Goal: Information Seeking & Learning: Learn about a topic

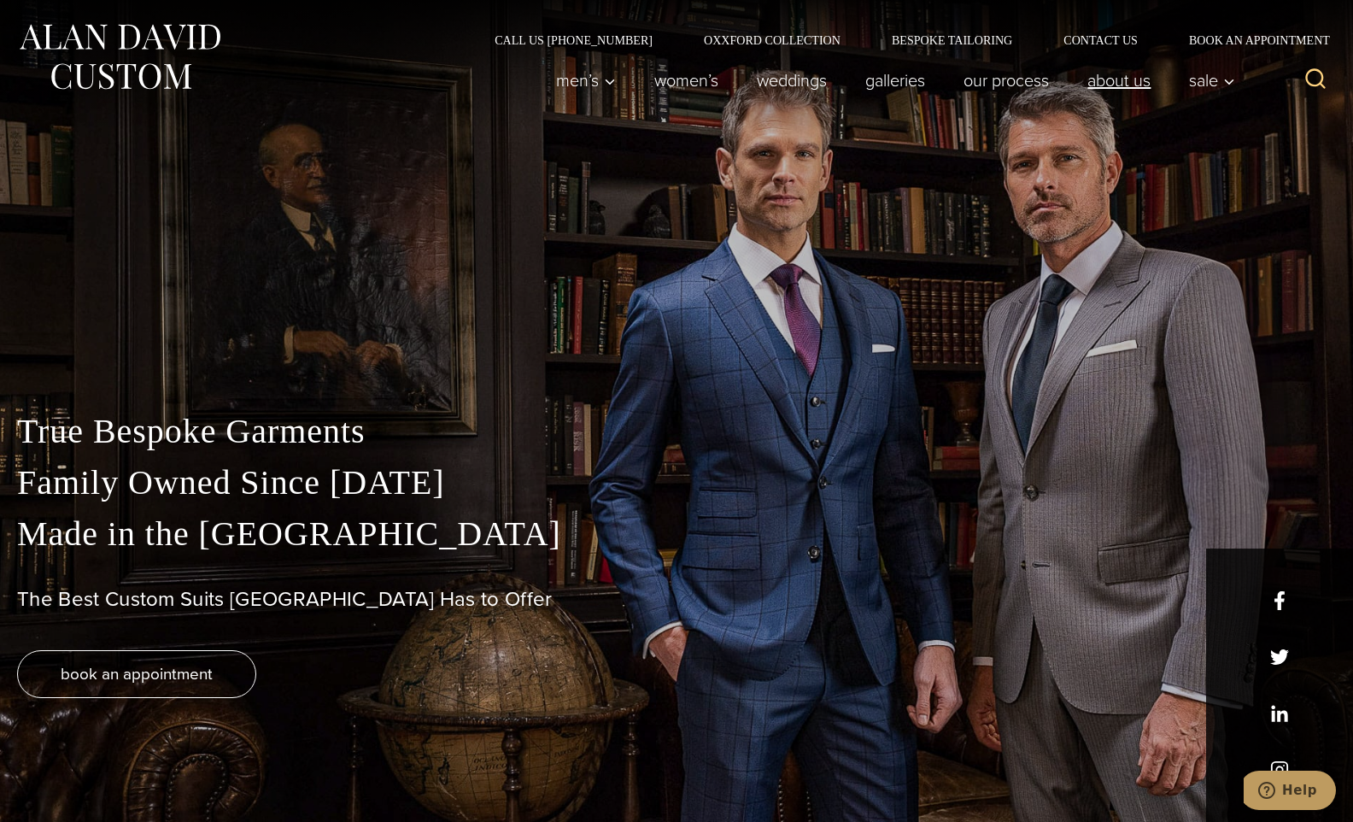
click at [1143, 87] on link "About Us" at bounding box center [1119, 80] width 102 height 34
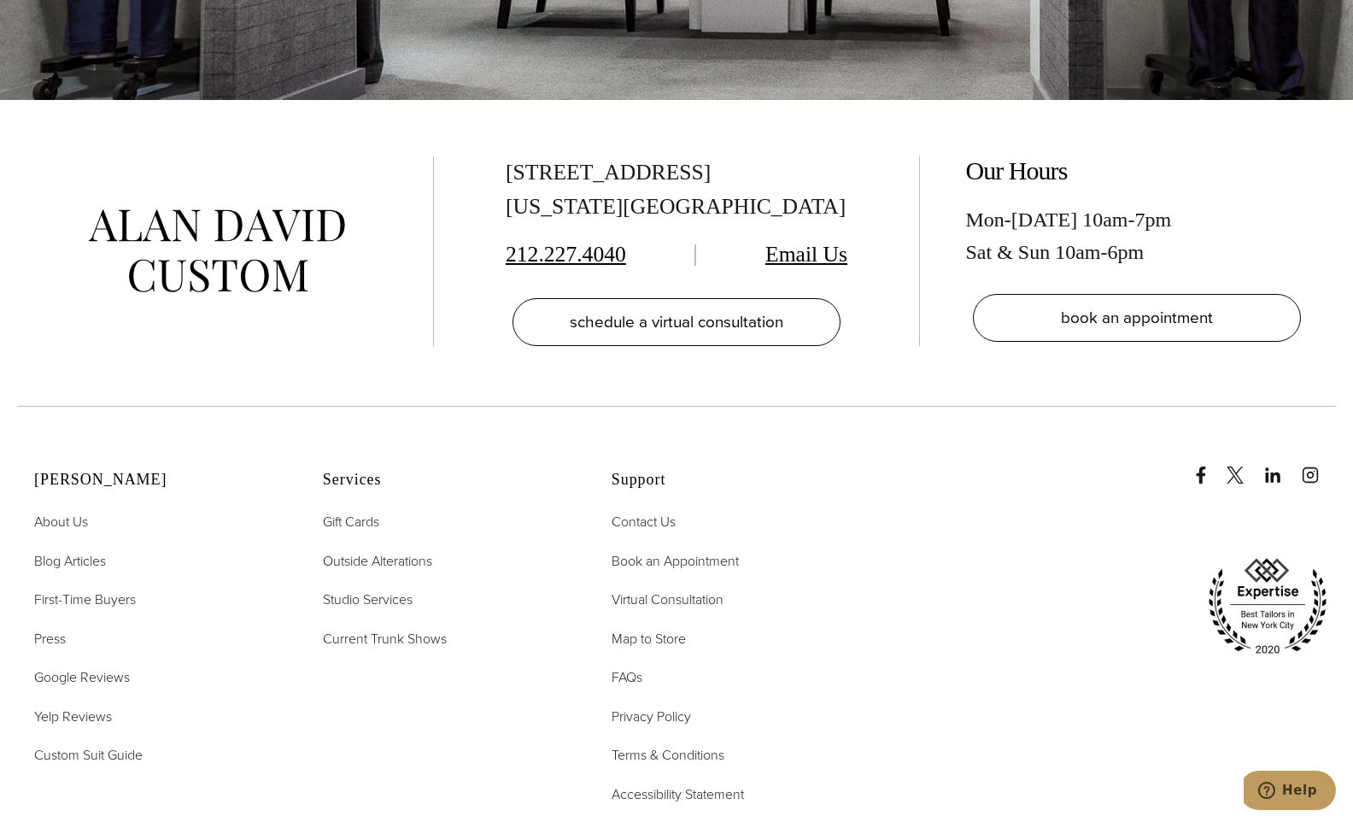
scroll to position [7344, 0]
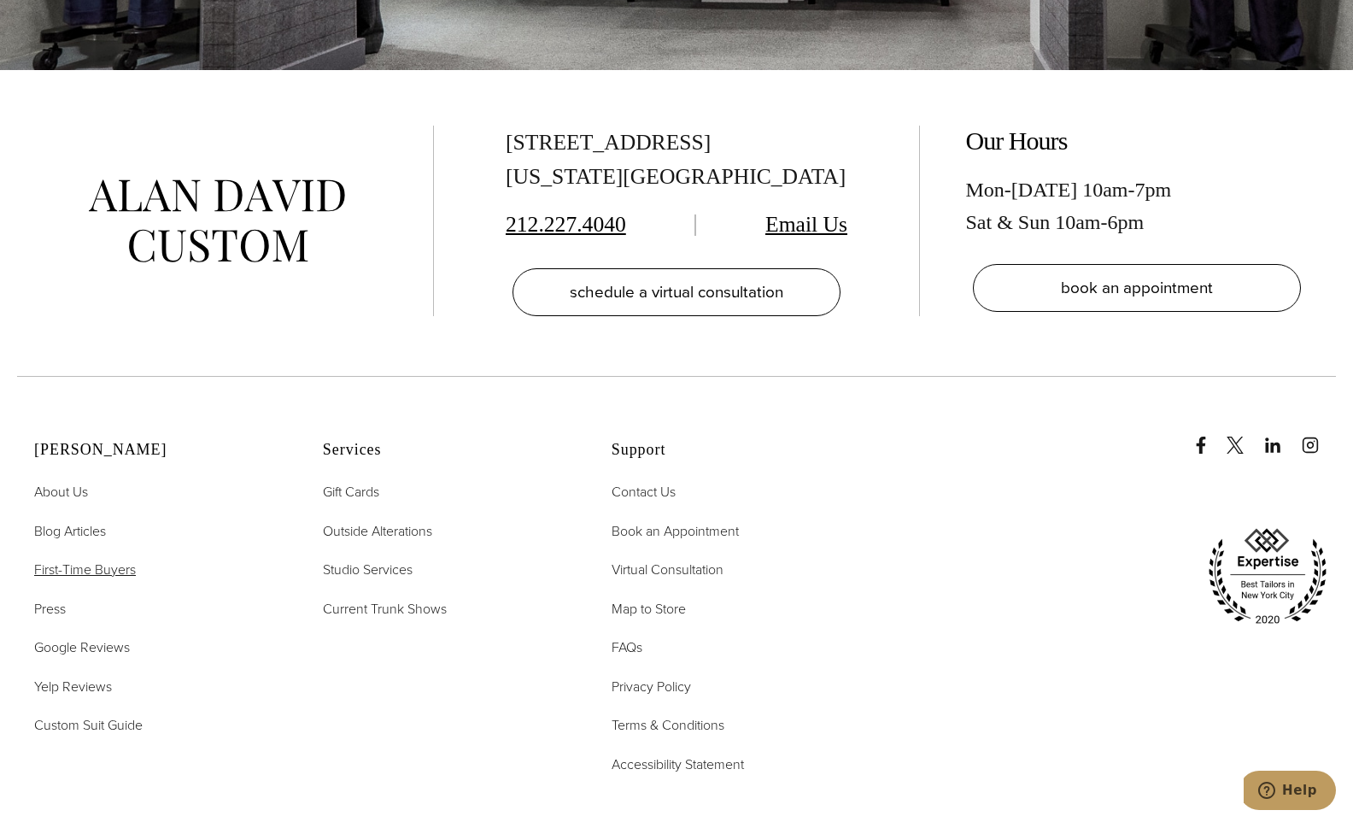
click at [93, 559] on span "First-Time Buyers" at bounding box center [85, 569] width 102 height 20
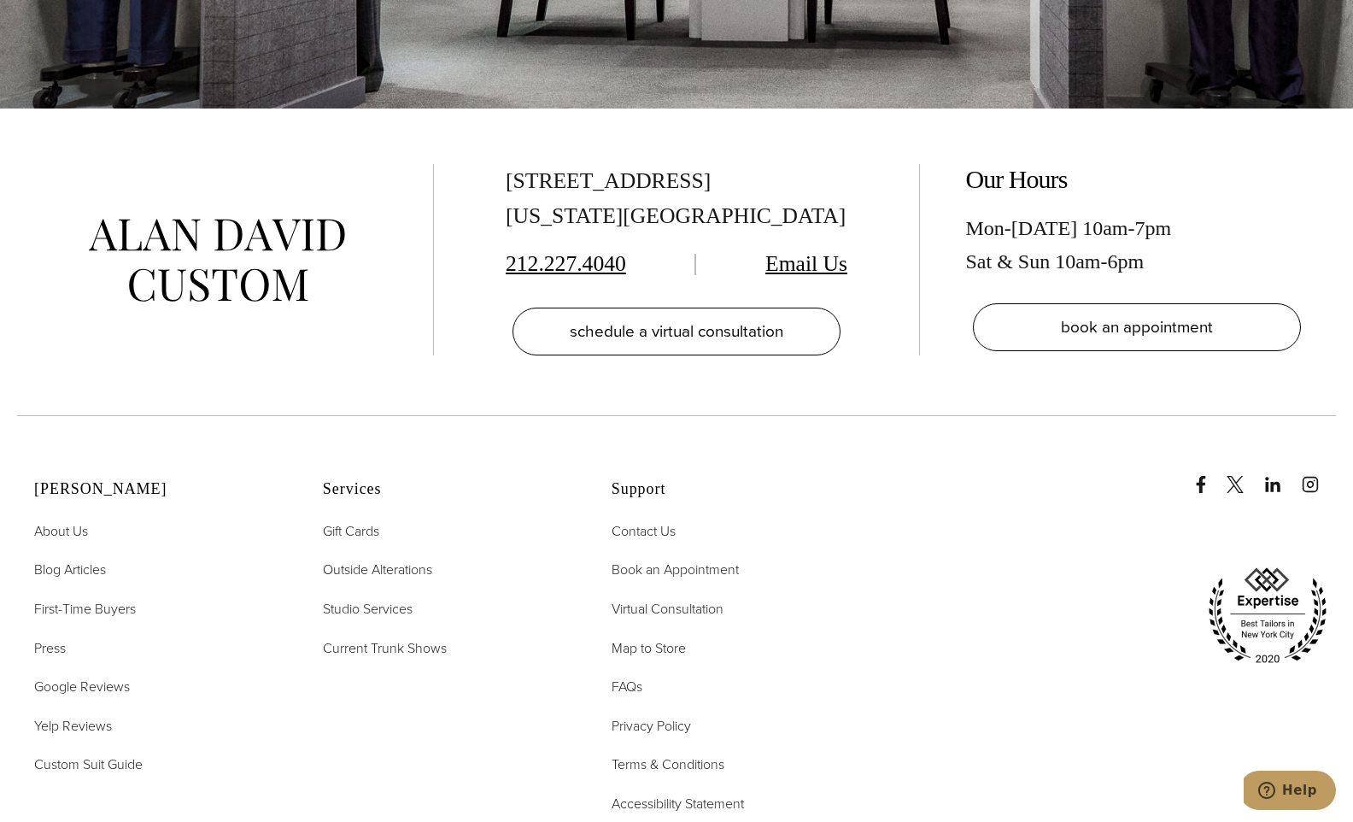
scroll to position [4099, 0]
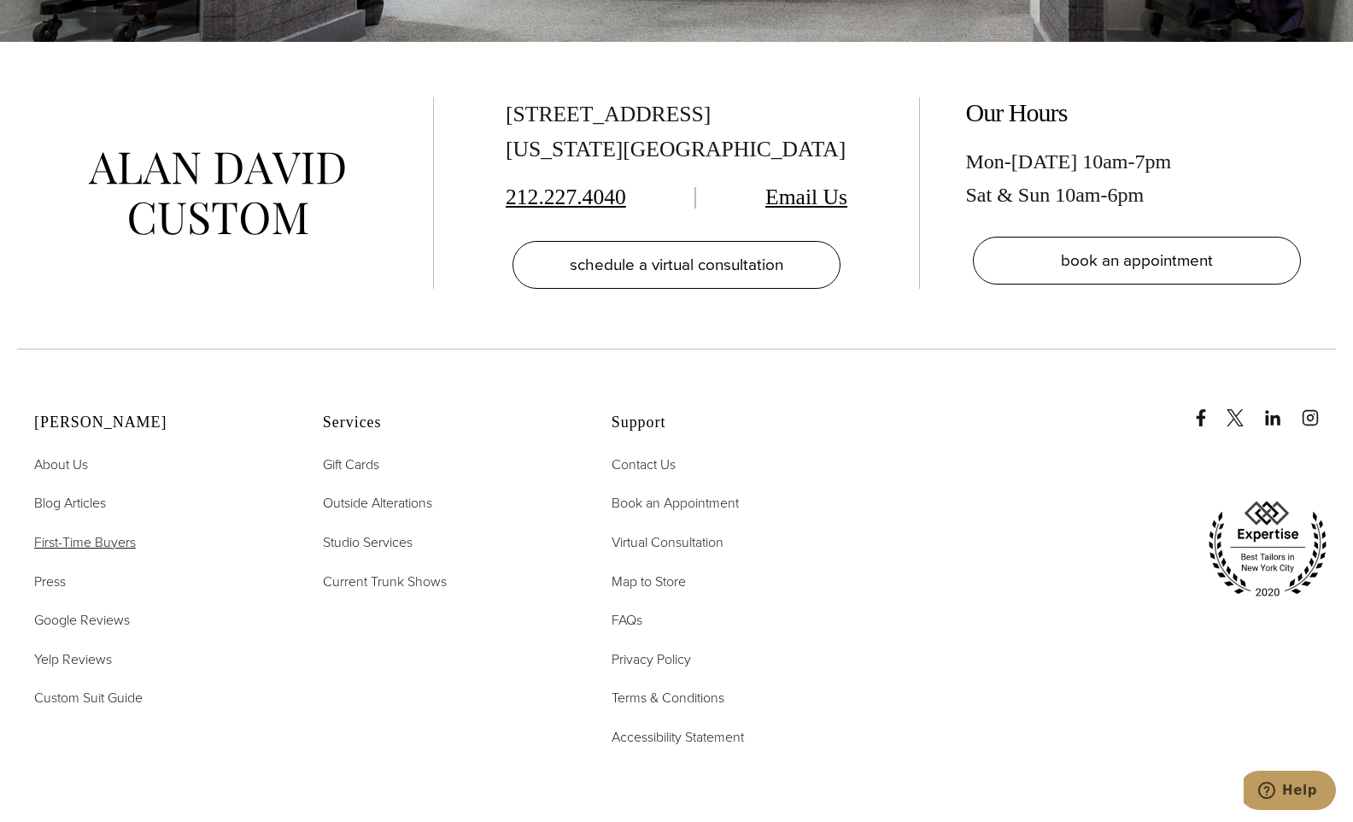
click at [119, 532] on span "First-Time Buyers" at bounding box center [85, 542] width 102 height 20
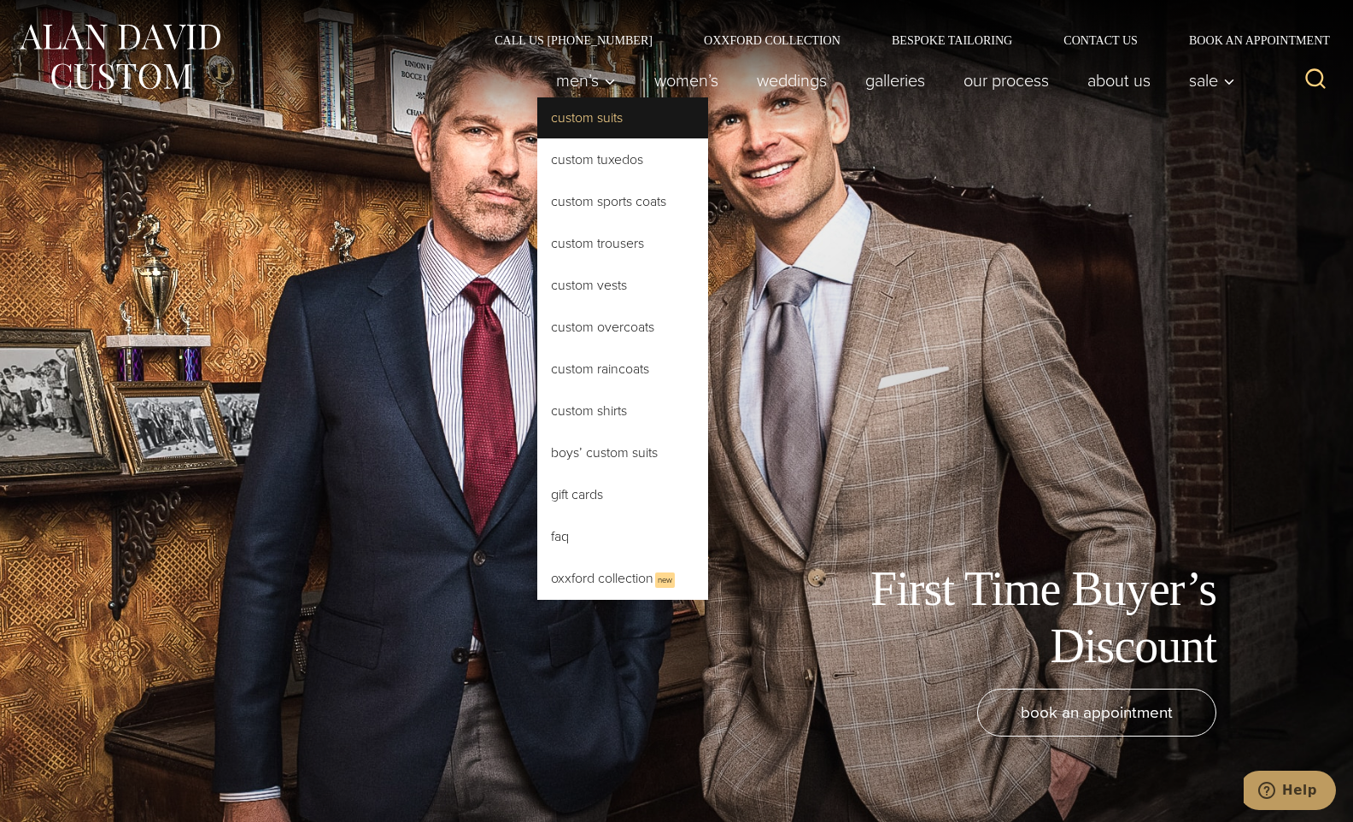
click at [587, 118] on link "Custom Suits" at bounding box center [622, 117] width 171 height 41
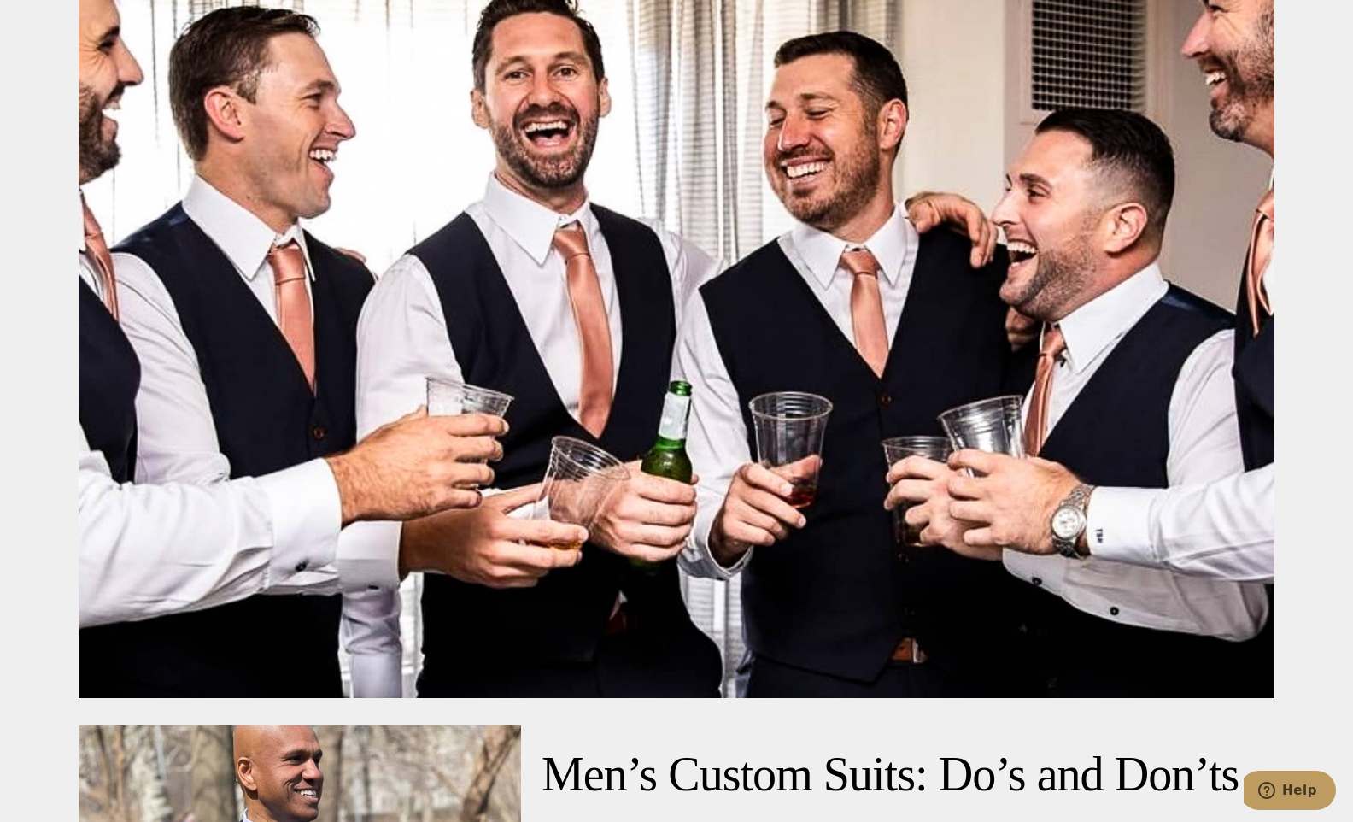
scroll to position [6645, 0]
